Goal: Check status: Check status

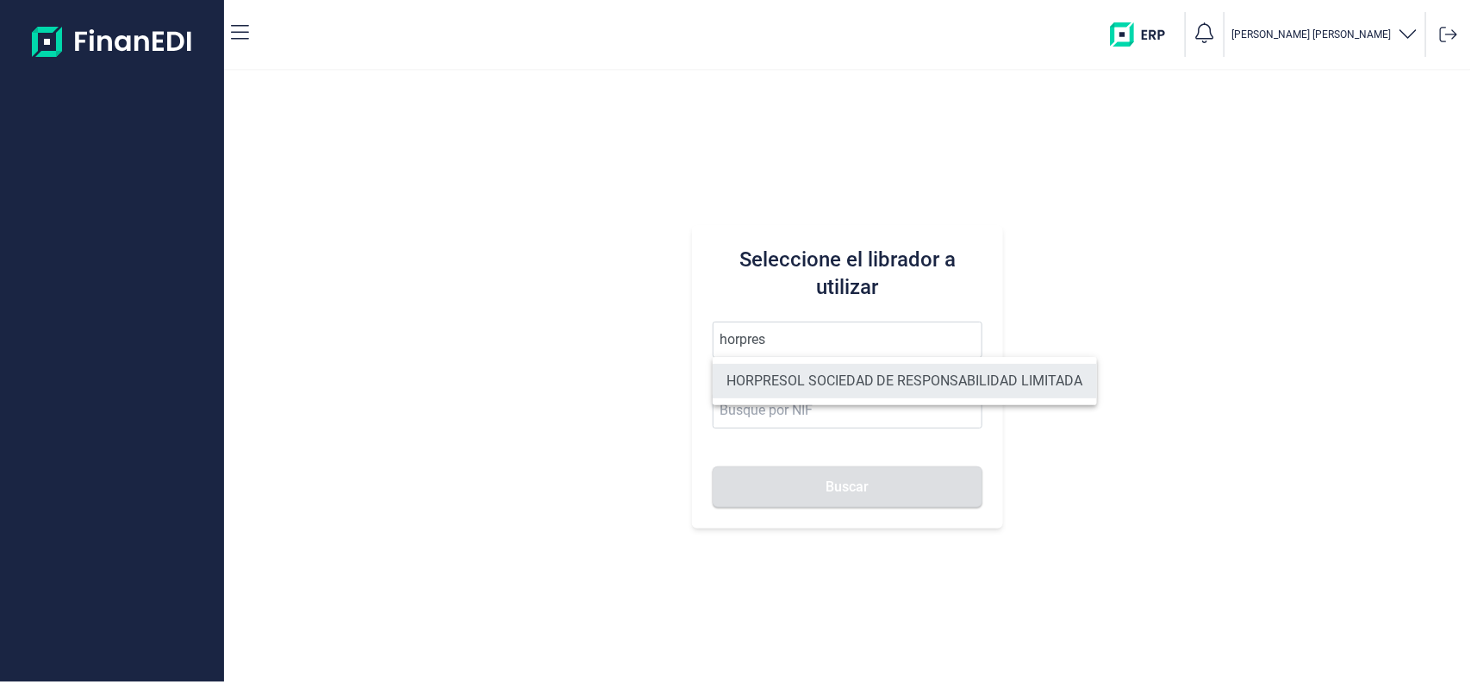
click at [772, 376] on li "HORPRESOL SOCIEDAD DE RESPONSABILIDAD LIMITADA" at bounding box center [905, 381] width 384 height 34
type input "HORPRESOL SOCIEDAD DE RESPONSABILIDAD LIMITADA"
type input "B04685541"
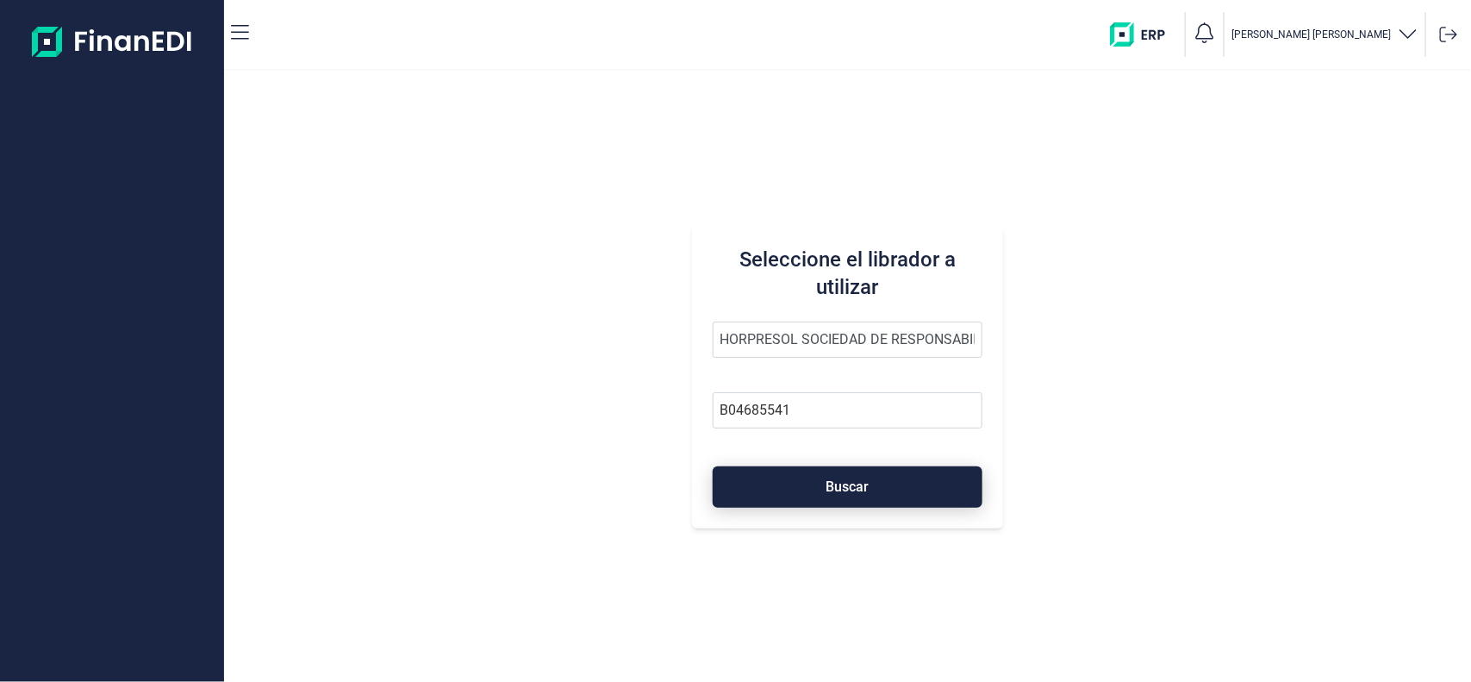
click at [791, 484] on button "Buscar" at bounding box center [848, 486] width 271 height 41
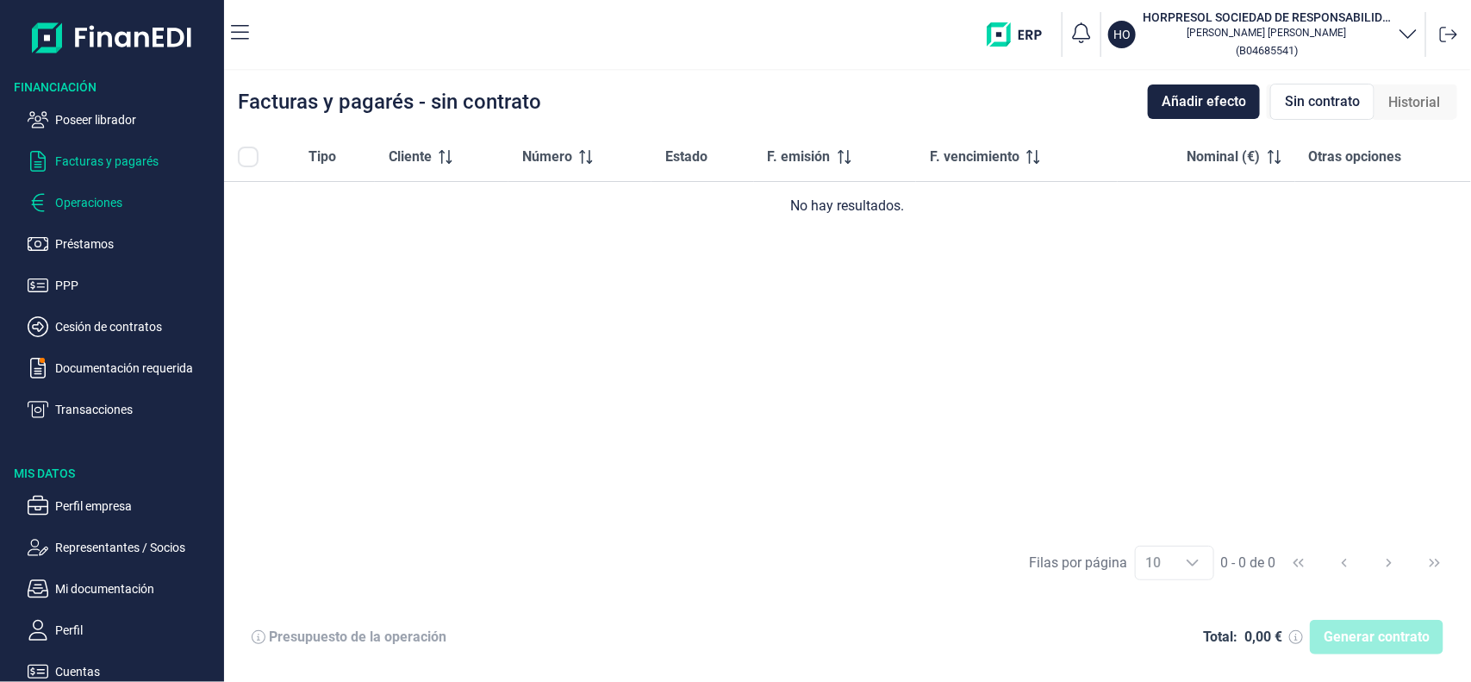
click at [123, 202] on p "Operaciones" at bounding box center [136, 202] width 162 height 21
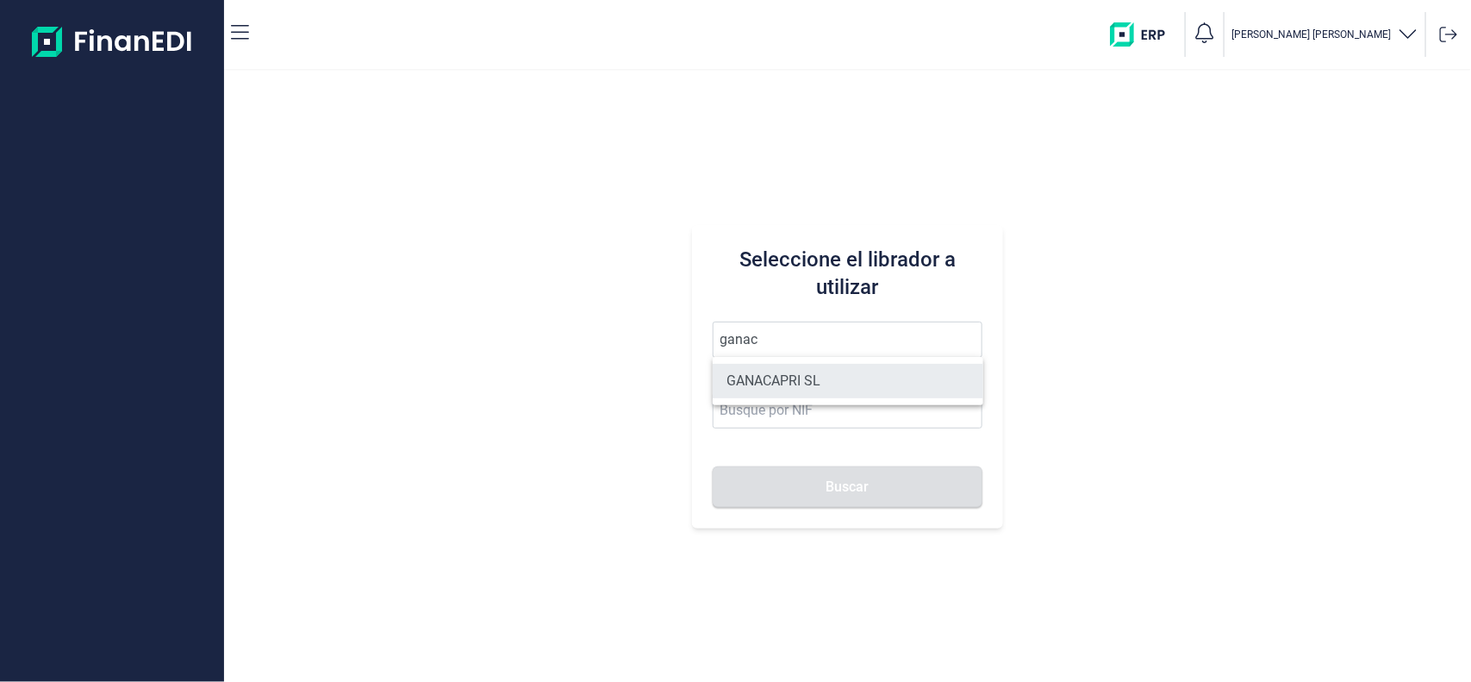
click at [750, 389] on li "GANACAPRI SL" at bounding box center [848, 381] width 271 height 34
type input "GANACAPRI SL"
type input "B19676709"
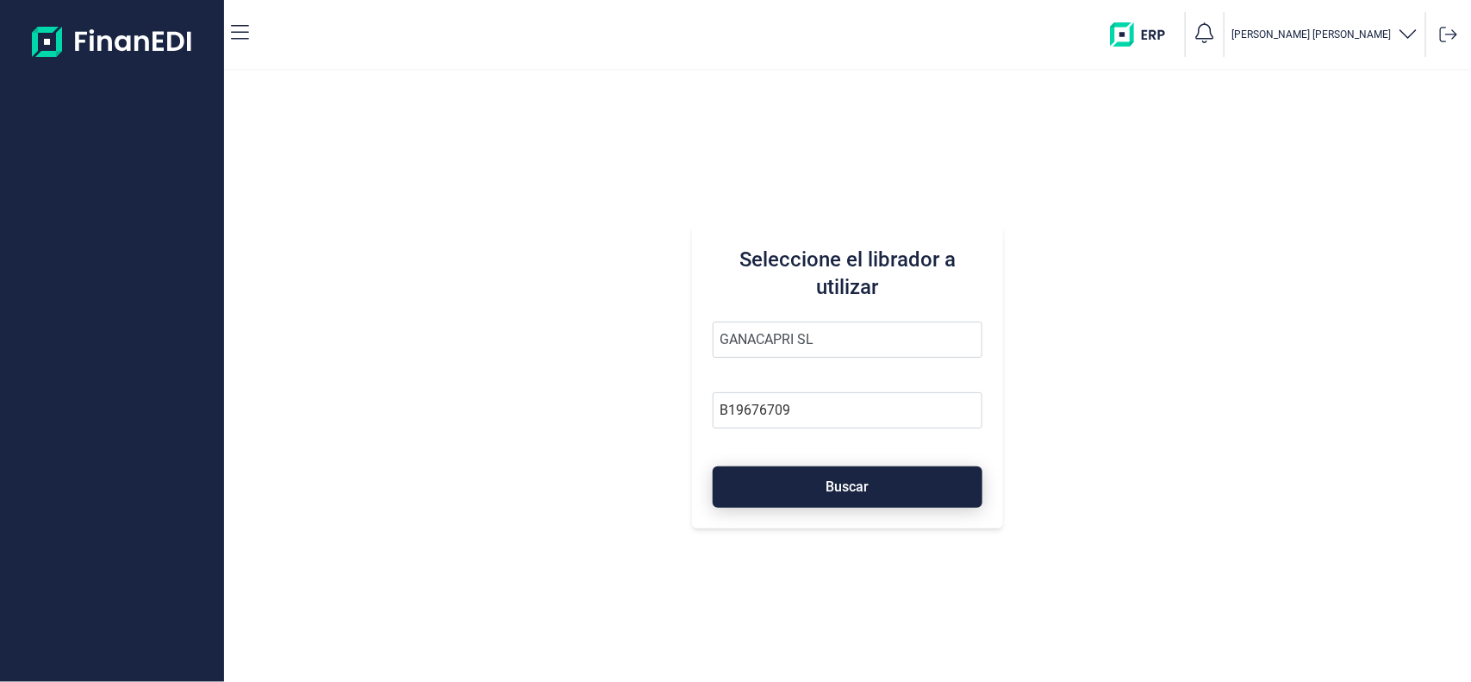
click at [788, 493] on button "Buscar" at bounding box center [848, 486] width 271 height 41
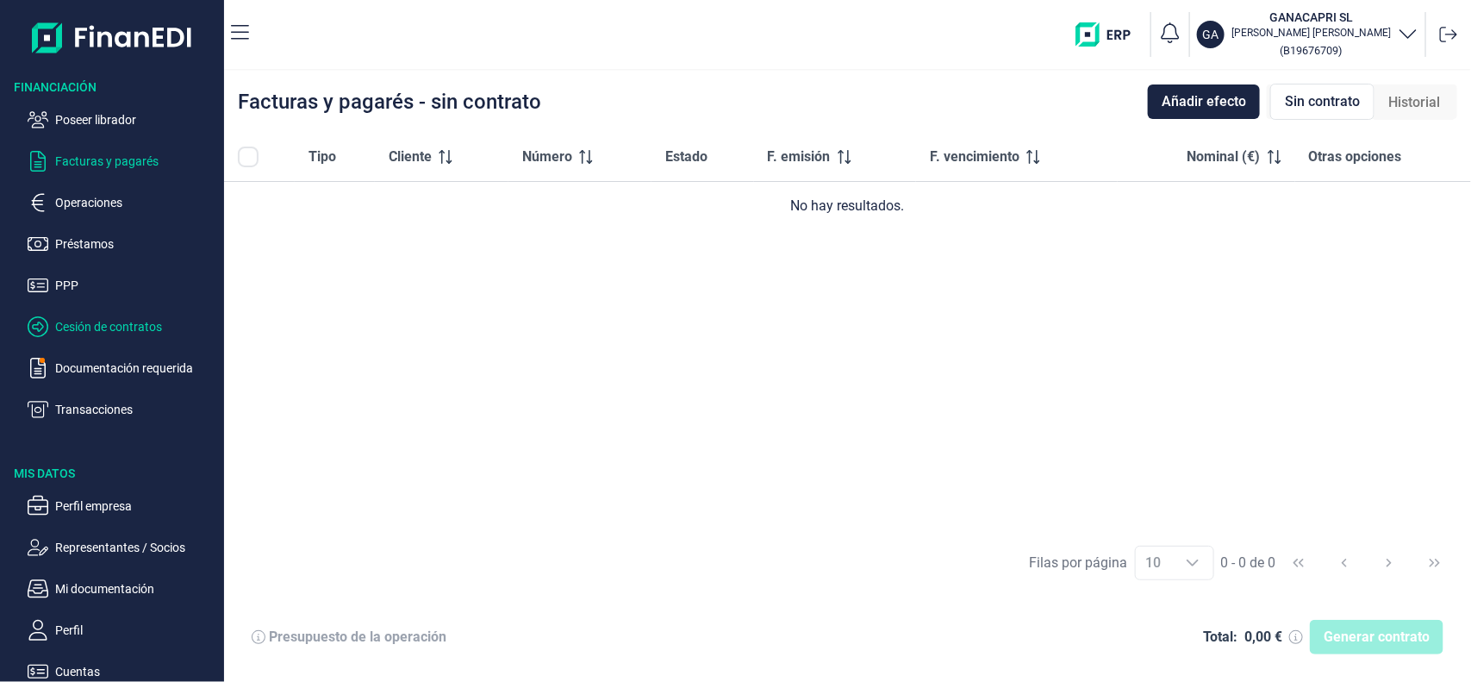
click at [89, 317] on p "Cesión de contratos" at bounding box center [136, 326] width 162 height 21
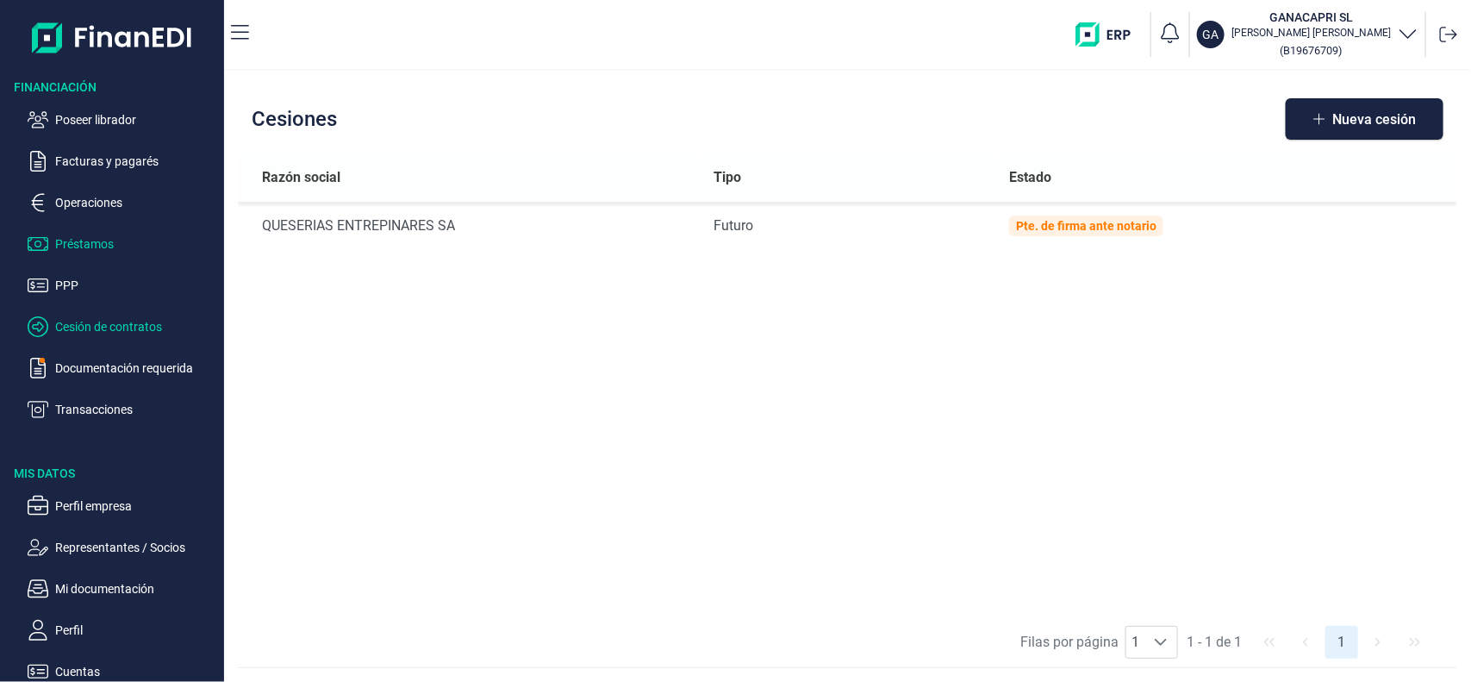
click at [83, 244] on p "Préstamos" at bounding box center [136, 244] width 162 height 21
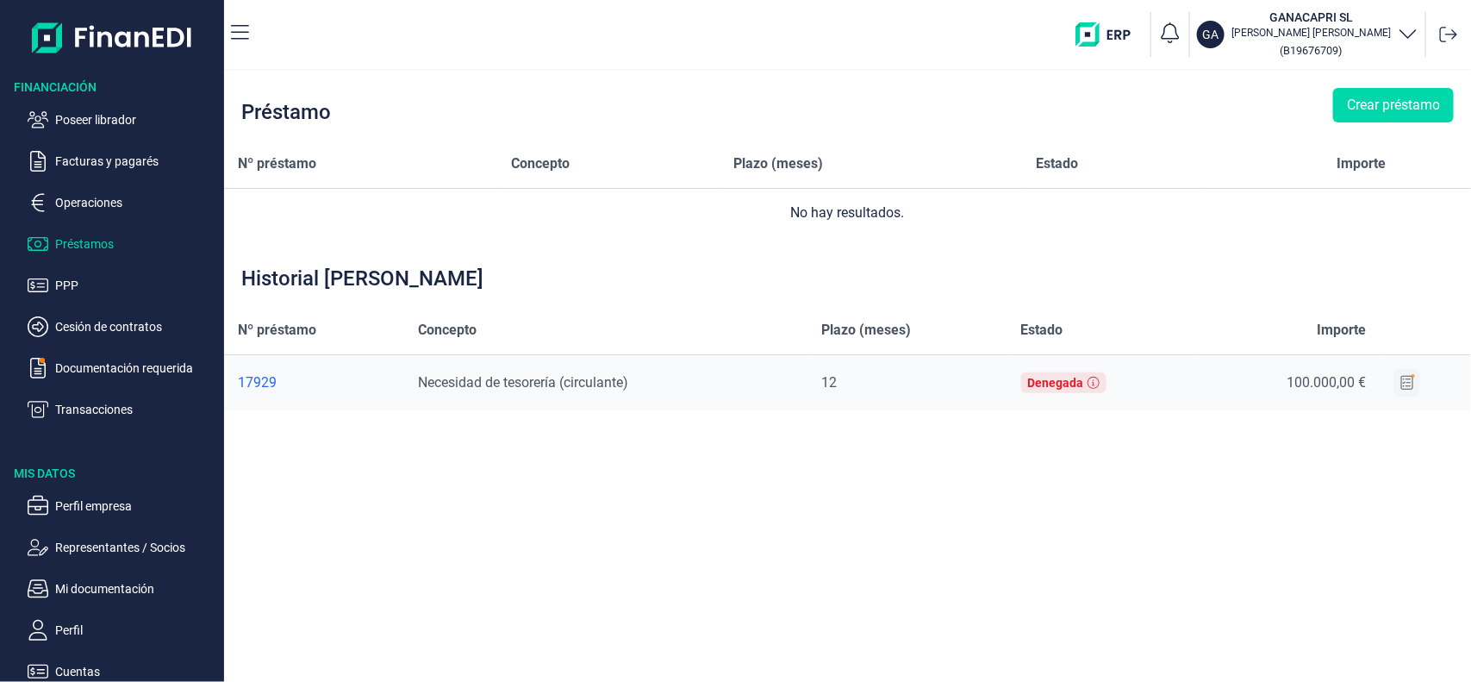
click at [1409, 377] on icon at bounding box center [1407, 383] width 12 height 14
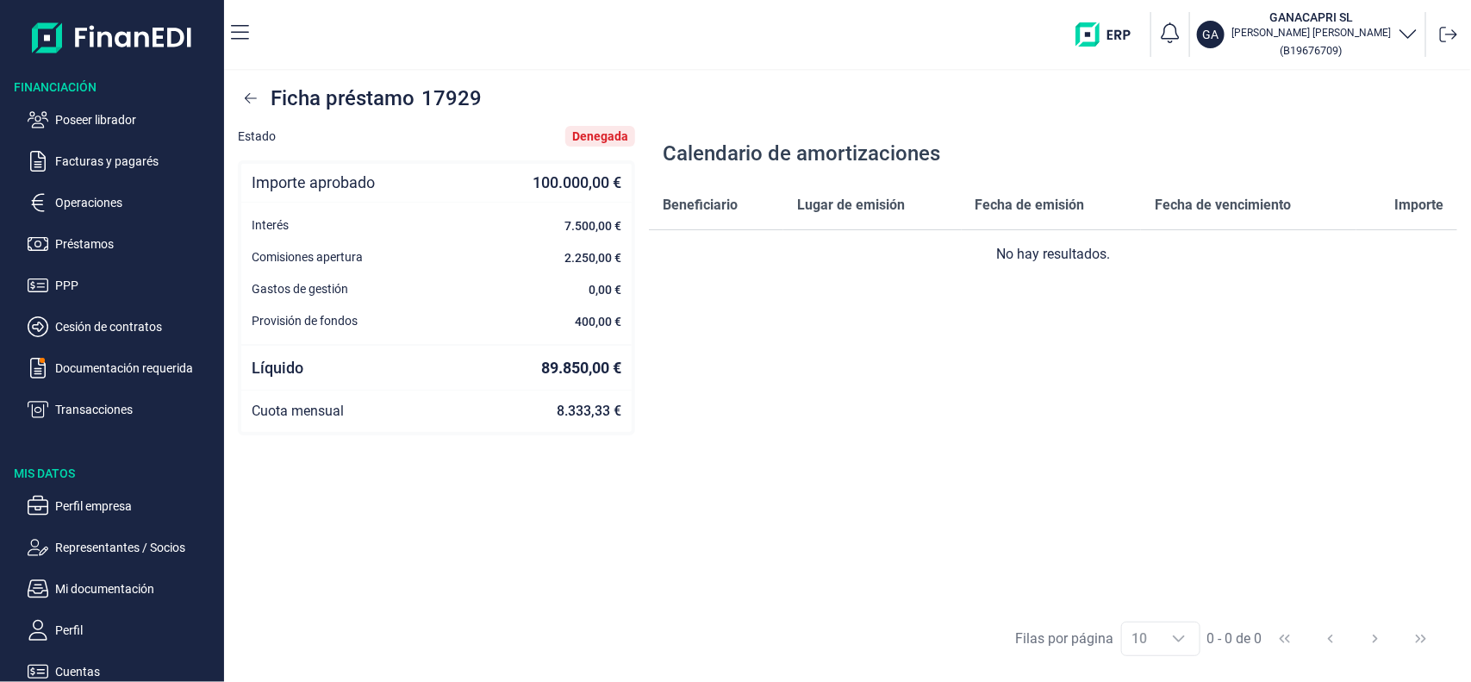
click at [604, 134] on div "Denegada" at bounding box center [600, 136] width 56 height 14
click at [246, 108] on button at bounding box center [251, 98] width 26 height 28
